Goal: Information Seeking & Learning: Understand process/instructions

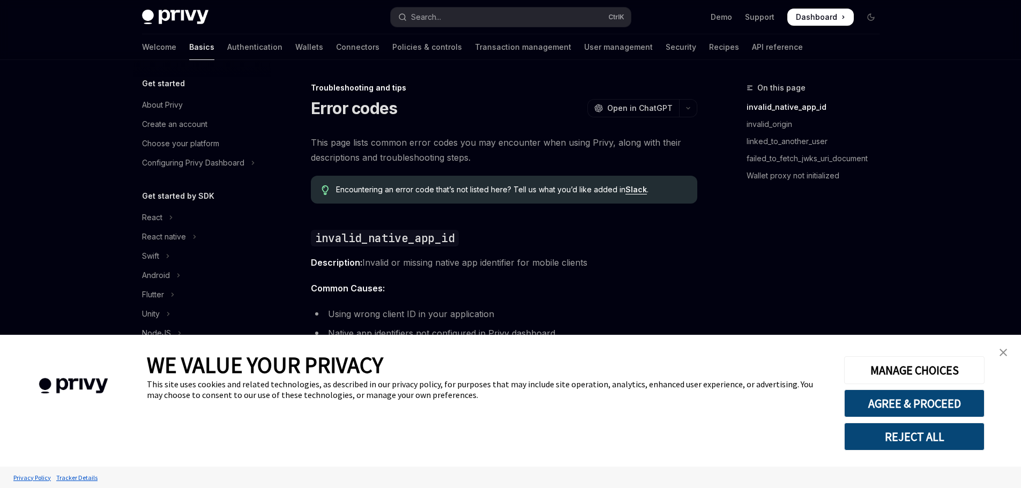
scroll to position [121, 0]
type textarea "*"
click at [997, 349] on link "close banner" at bounding box center [1002, 352] width 21 height 21
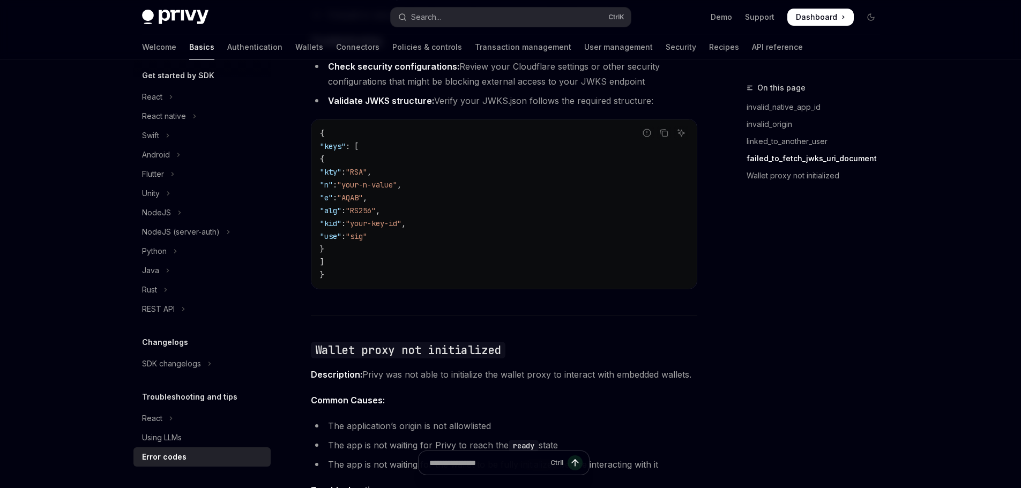
scroll to position [1675, 0]
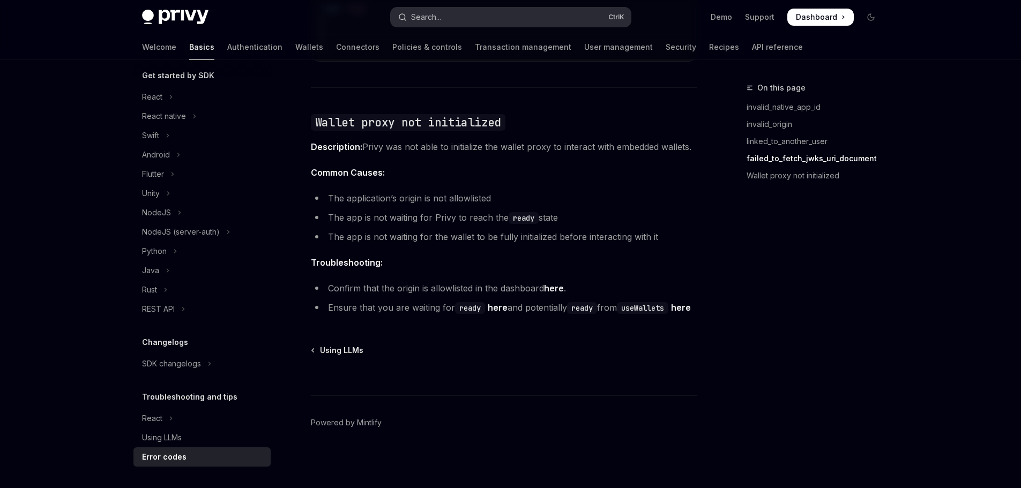
click at [511, 8] on button "Search... Ctrl K" at bounding box center [511, 17] width 240 height 19
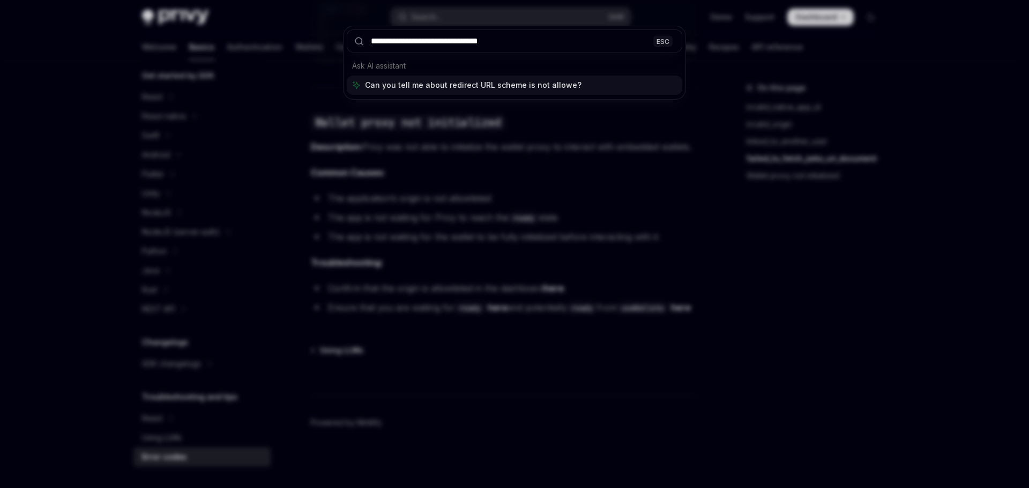
type input "**********"
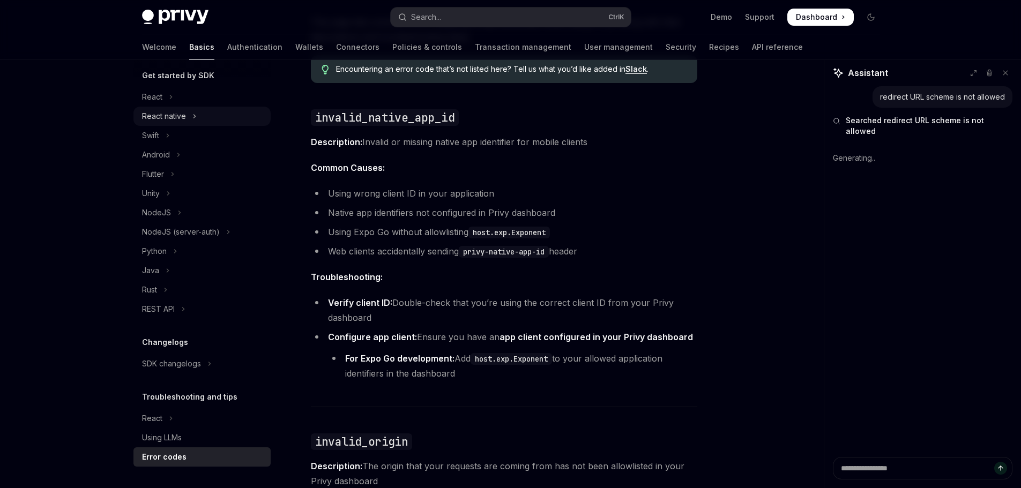
scroll to position [0, 0]
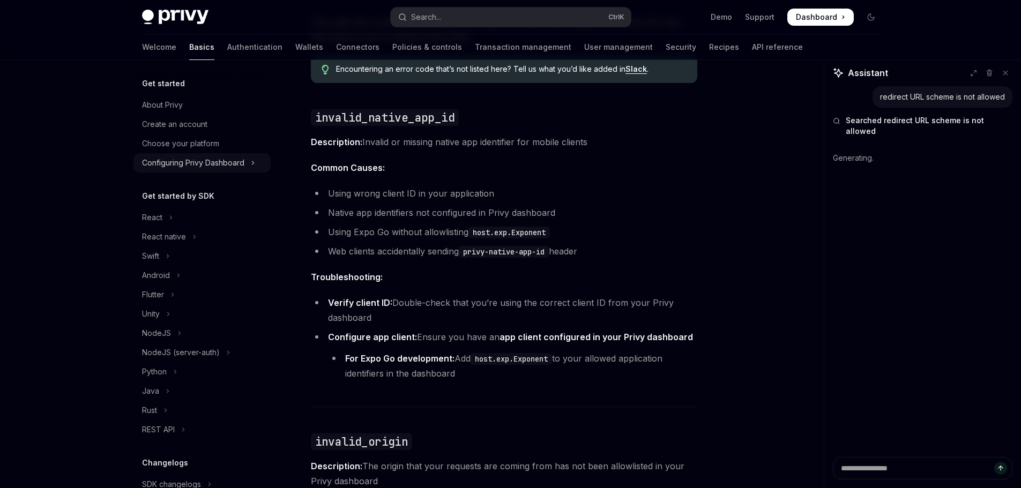
click at [151, 159] on div "Configuring Privy Dashboard" at bounding box center [193, 162] width 102 height 13
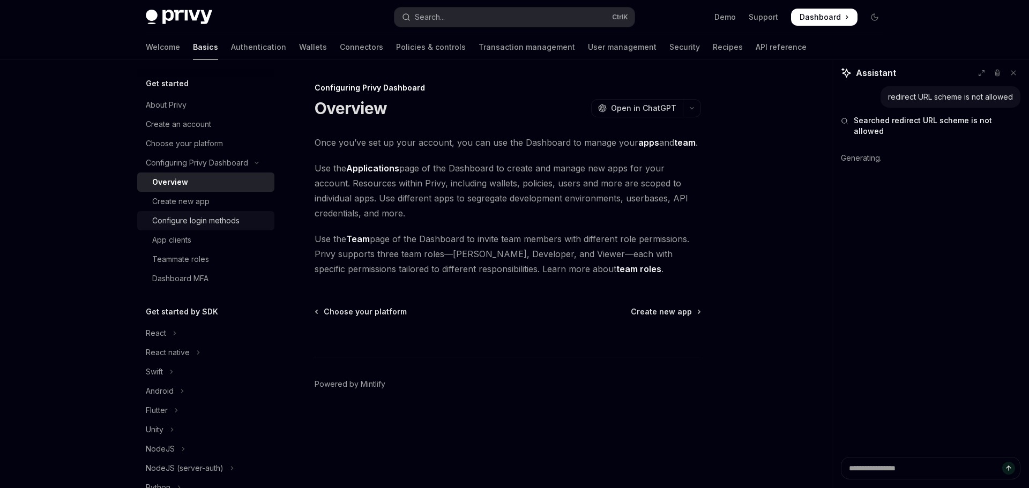
click at [189, 220] on div "Configure login methods" at bounding box center [195, 220] width 87 height 13
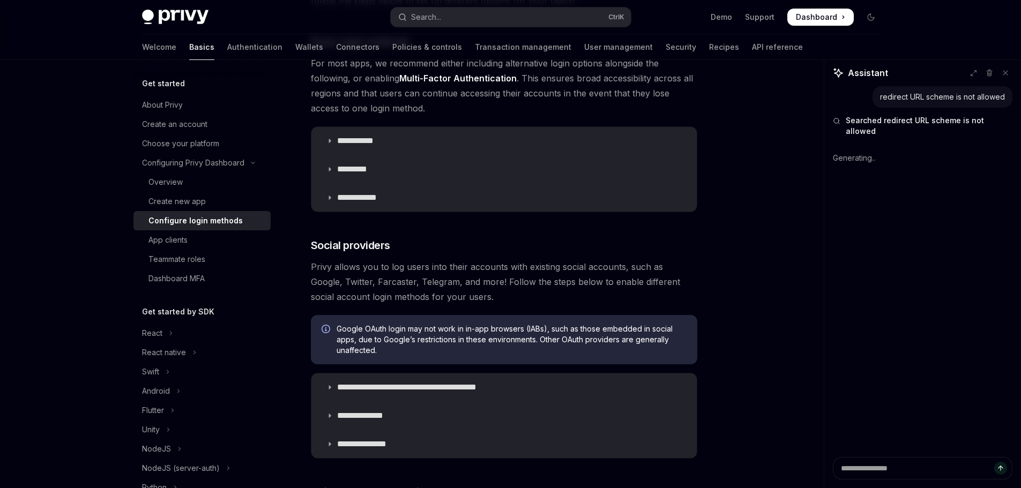
scroll to position [268, 0]
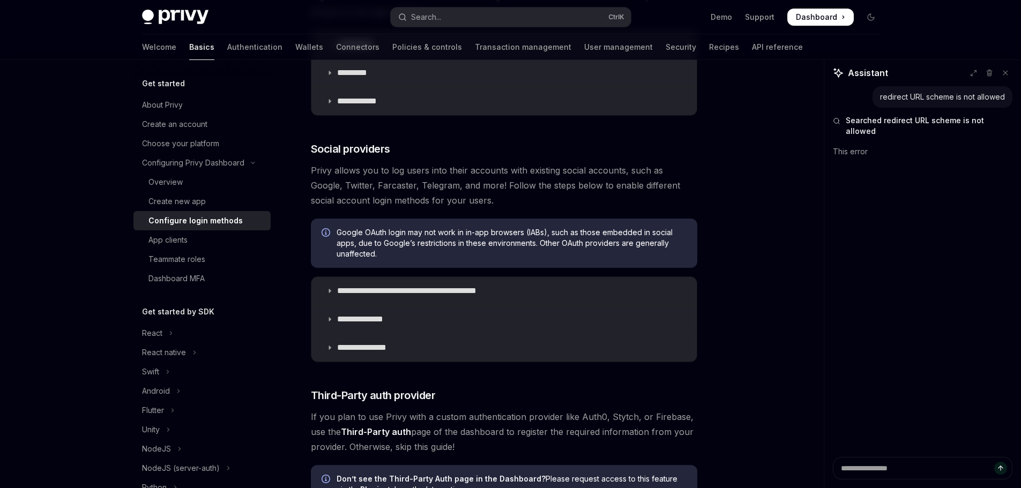
type textarea "*"
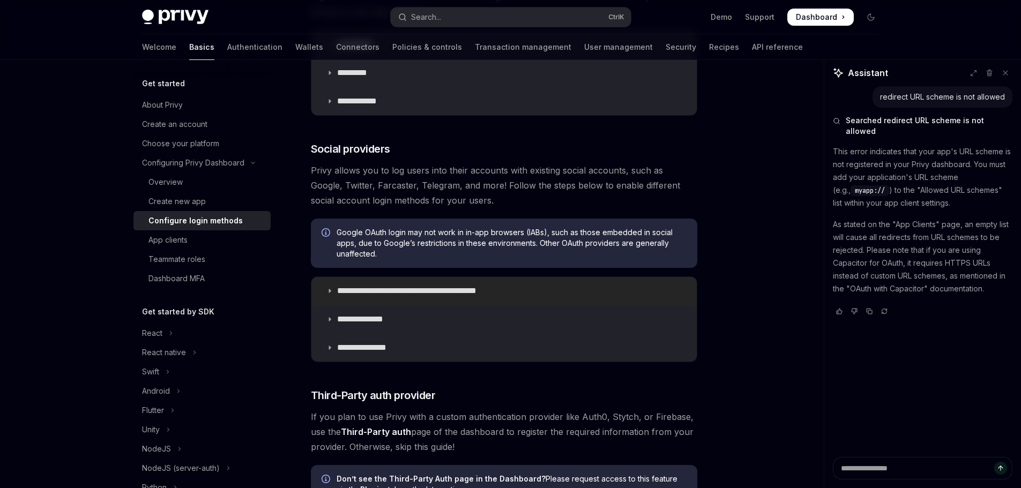
click at [448, 283] on summary "**********" at bounding box center [503, 291] width 385 height 28
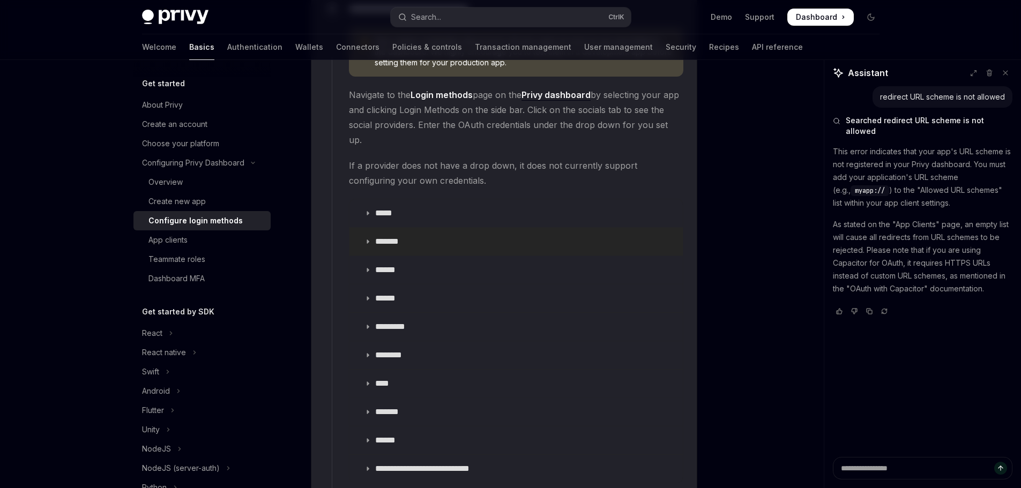
scroll to position [1192, 0]
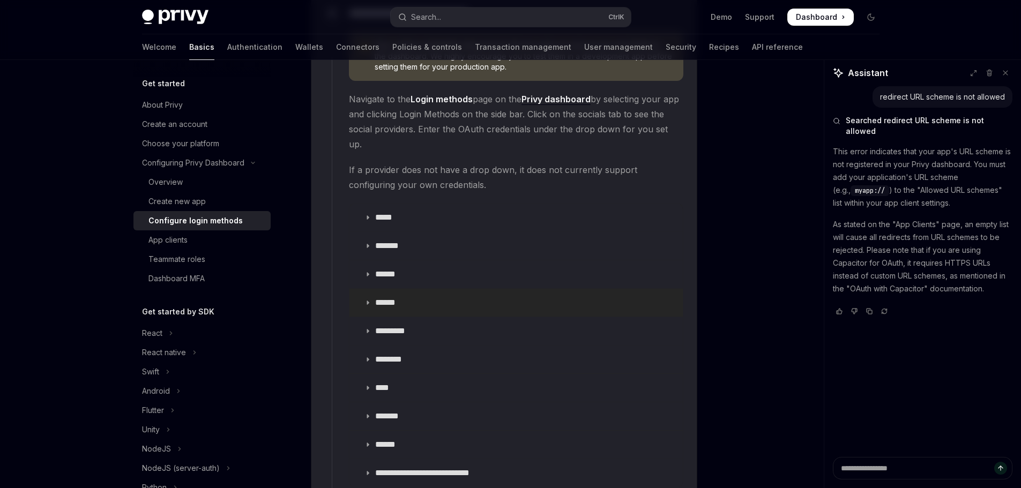
click at [374, 289] on summary "******" at bounding box center [515, 303] width 333 height 28
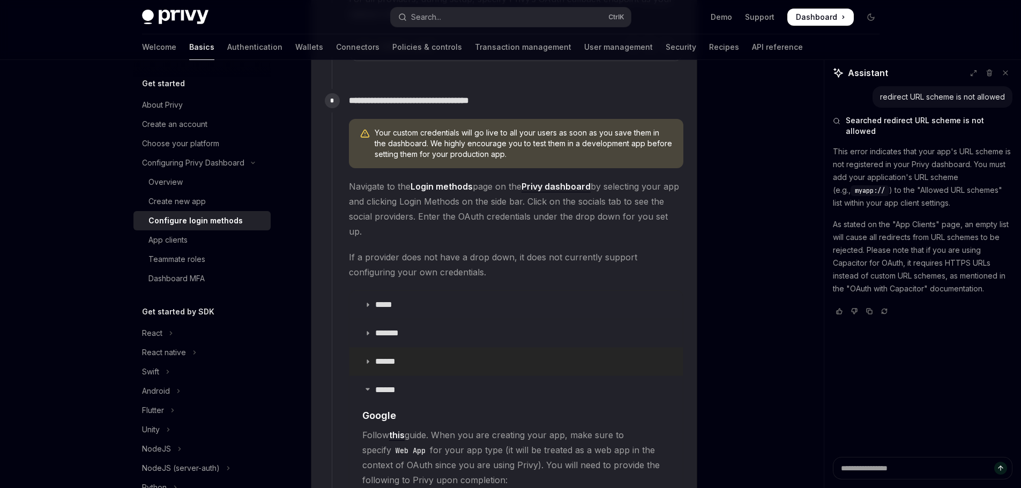
scroll to position [870, 0]
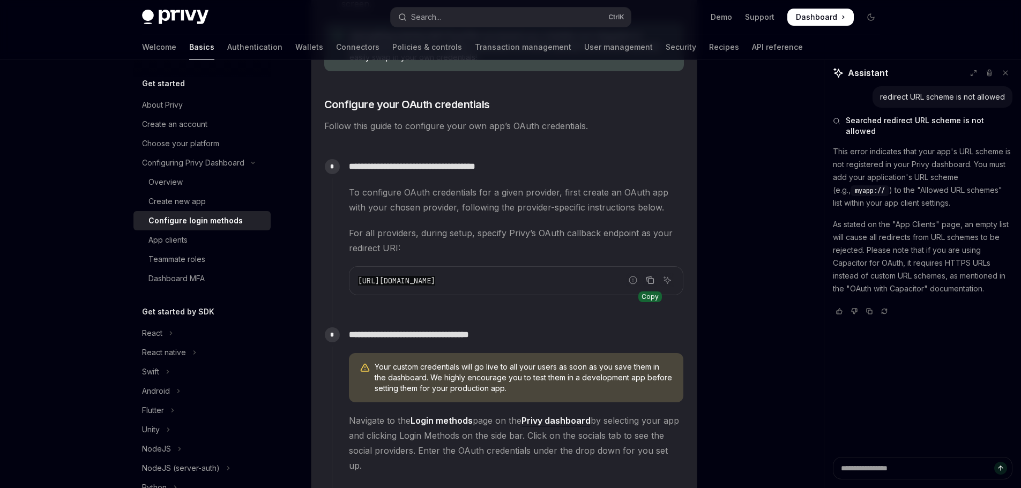
click at [648, 281] on icon "Copy the contents from the code block" at bounding box center [650, 280] width 9 height 9
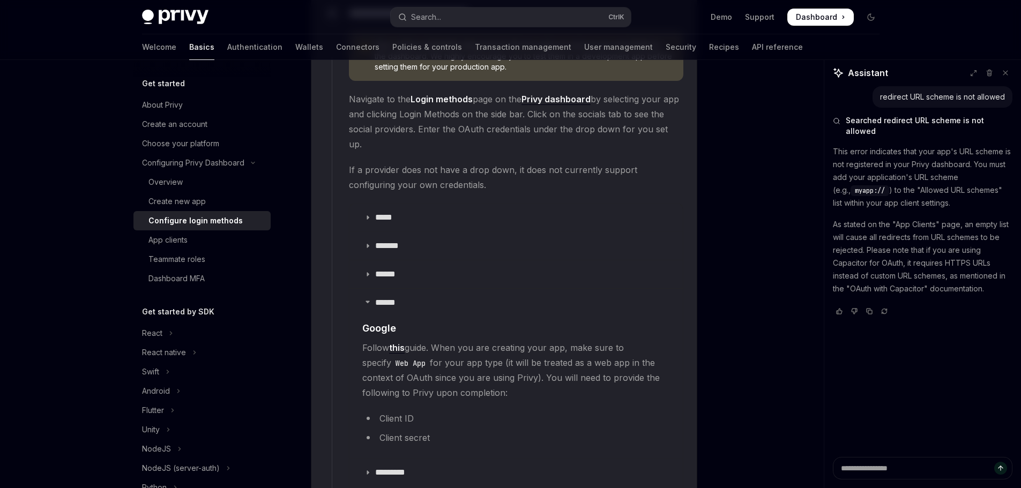
click at [400, 342] on link "this" at bounding box center [397, 347] width 16 height 11
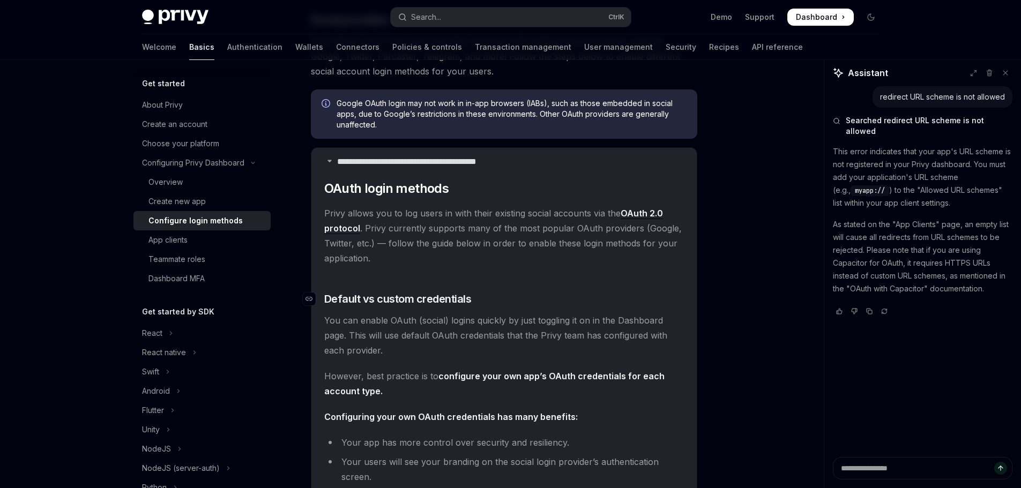
scroll to position [388, 0]
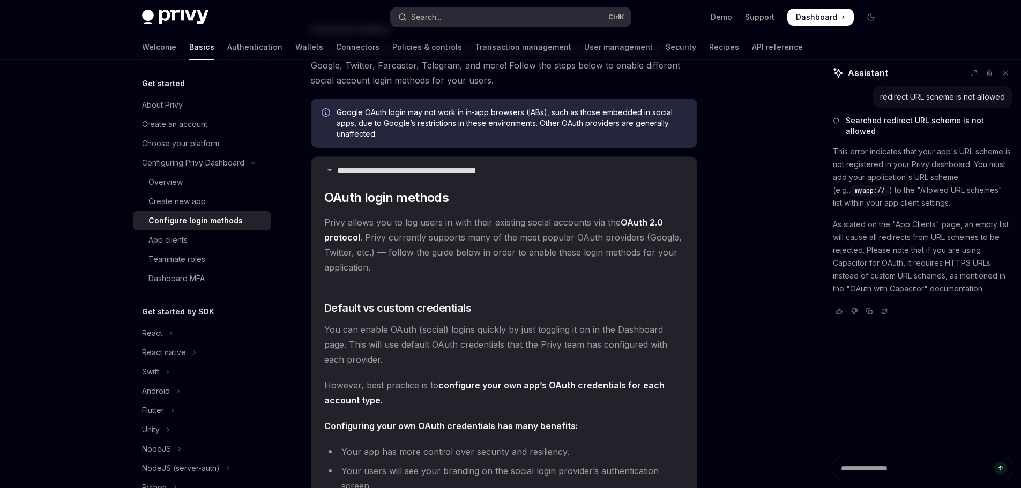
click at [504, 21] on button "Search... Ctrl K" at bounding box center [511, 17] width 240 height 19
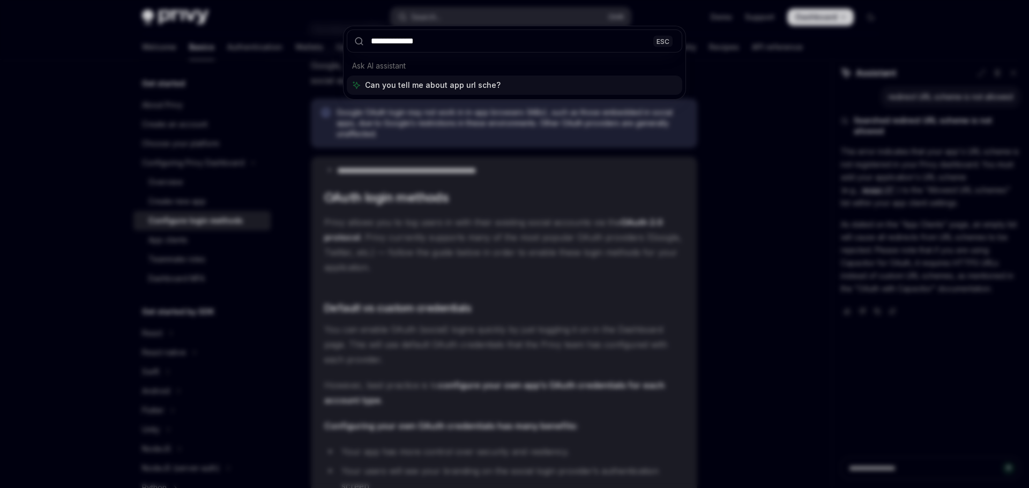
type input "**********"
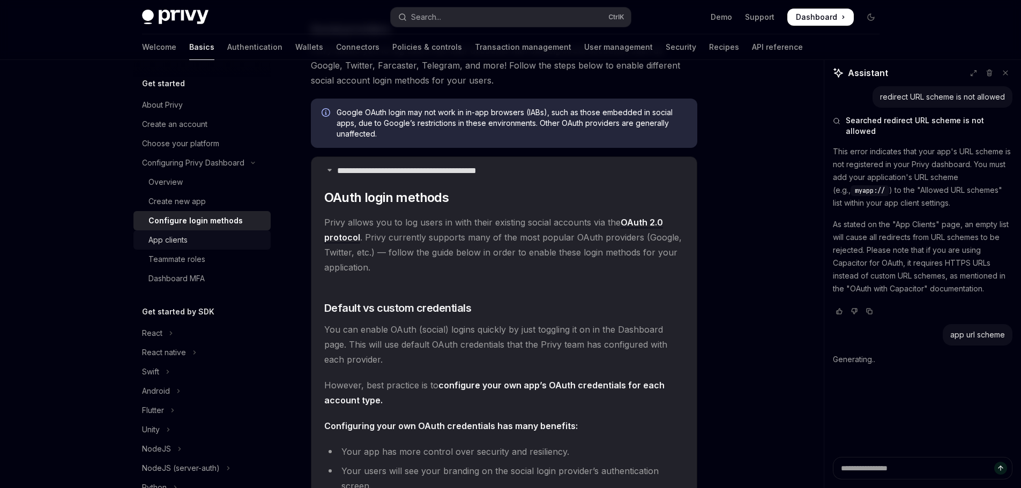
click at [171, 240] on div "App clients" at bounding box center [167, 240] width 39 height 13
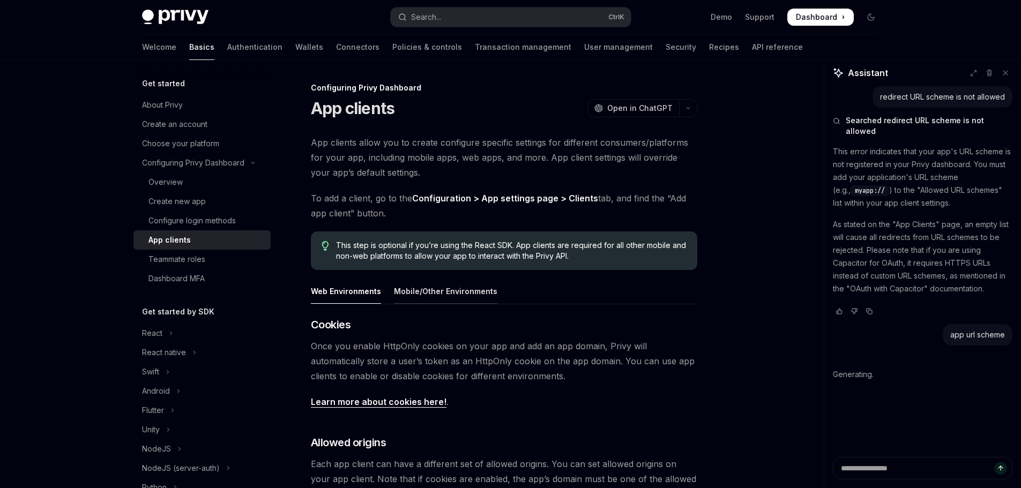
click at [451, 291] on div "Mobile/Other Environments" at bounding box center [445, 291] width 103 height 25
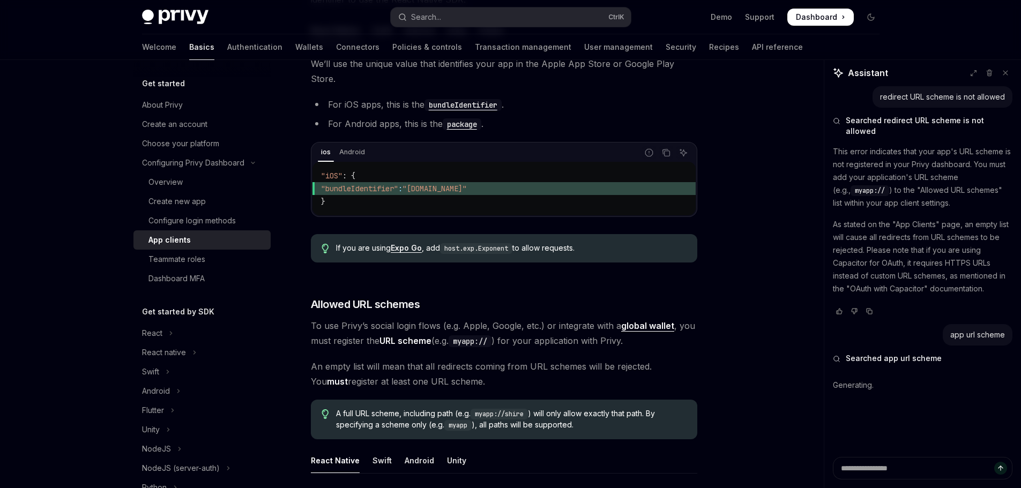
scroll to position [536, 0]
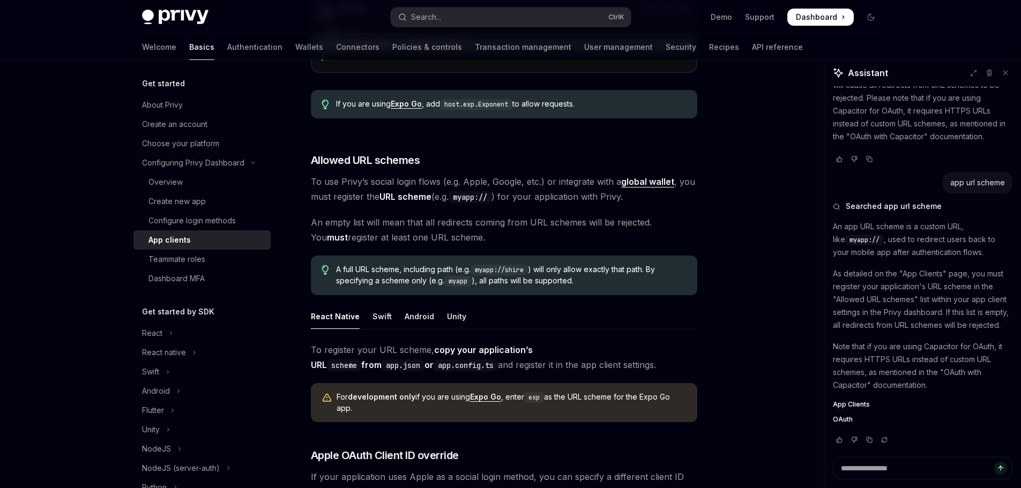
type textarea "*"
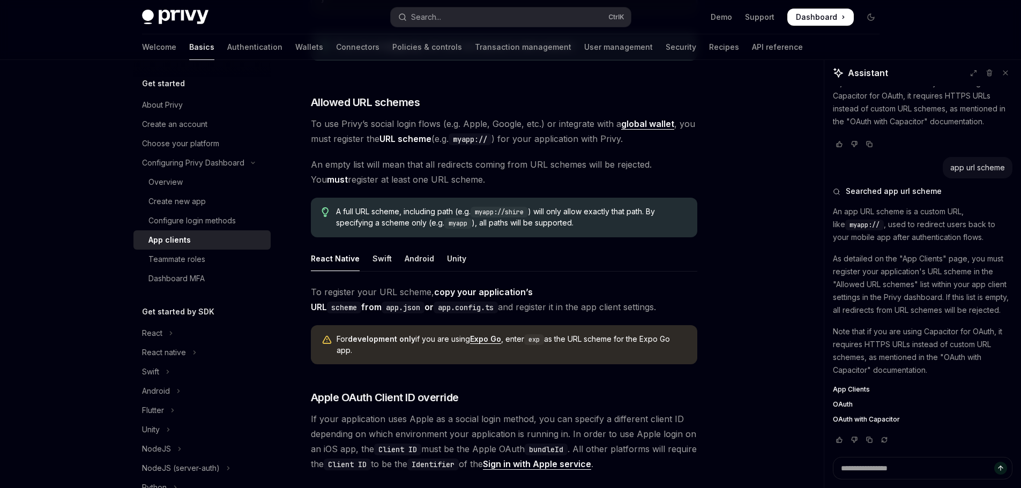
scroll to position [589, 0]
